Goal: Subscribe to service/newsletter

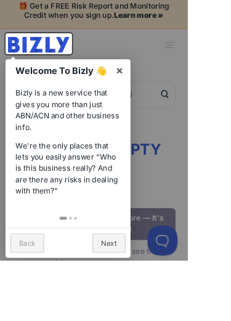
click at [133, 295] on link "Next" at bounding box center [134, 299] width 41 height 24
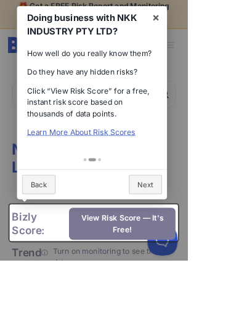
click at [98, 169] on link "Learn More About Risk Scores" at bounding box center [100, 163] width 134 height 12
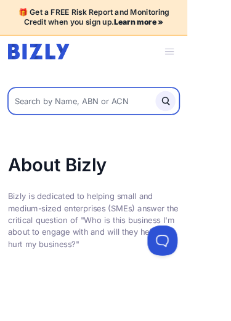
click at [138, 122] on input "text" at bounding box center [115, 124] width 211 height 33
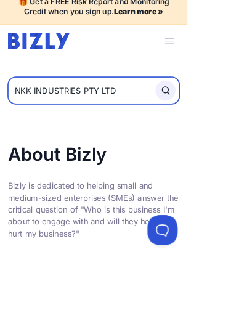
type input "NKK INDUSTRIES PTY LTD"
click at [204, 112] on button "submit" at bounding box center [203, 124] width 25 height 25
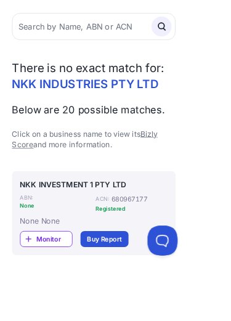
scroll to position [89, 0]
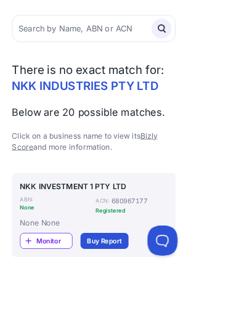
click at [65, 297] on span "Monitor" at bounding box center [67, 297] width 44 height 12
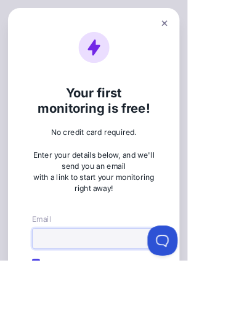
click at [64, 293] on input "Email" at bounding box center [115, 294] width 152 height 26
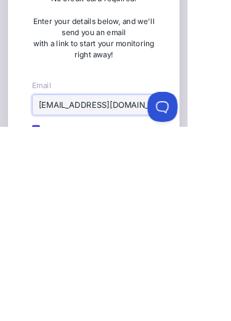
type input "[EMAIL_ADDRESS][DOMAIN_NAME]"
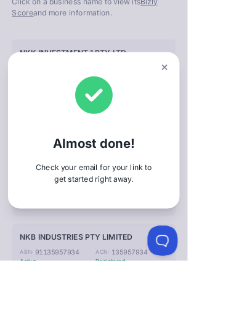
click at [132, 320] on div "Almost done! Check your email for your link to get started right away." at bounding box center [115, 160] width 231 height 321
click at [210, 320] on div "Almost done! Check your email for your link to get started right away." at bounding box center [115, 160] width 231 height 321
click at [206, 92] on button at bounding box center [202, 83] width 17 height 18
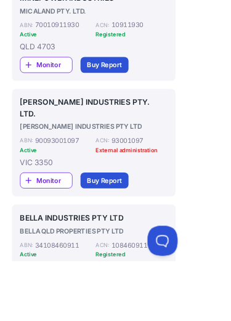
scroll to position [2013, 0]
